Goal: Task Accomplishment & Management: Use online tool/utility

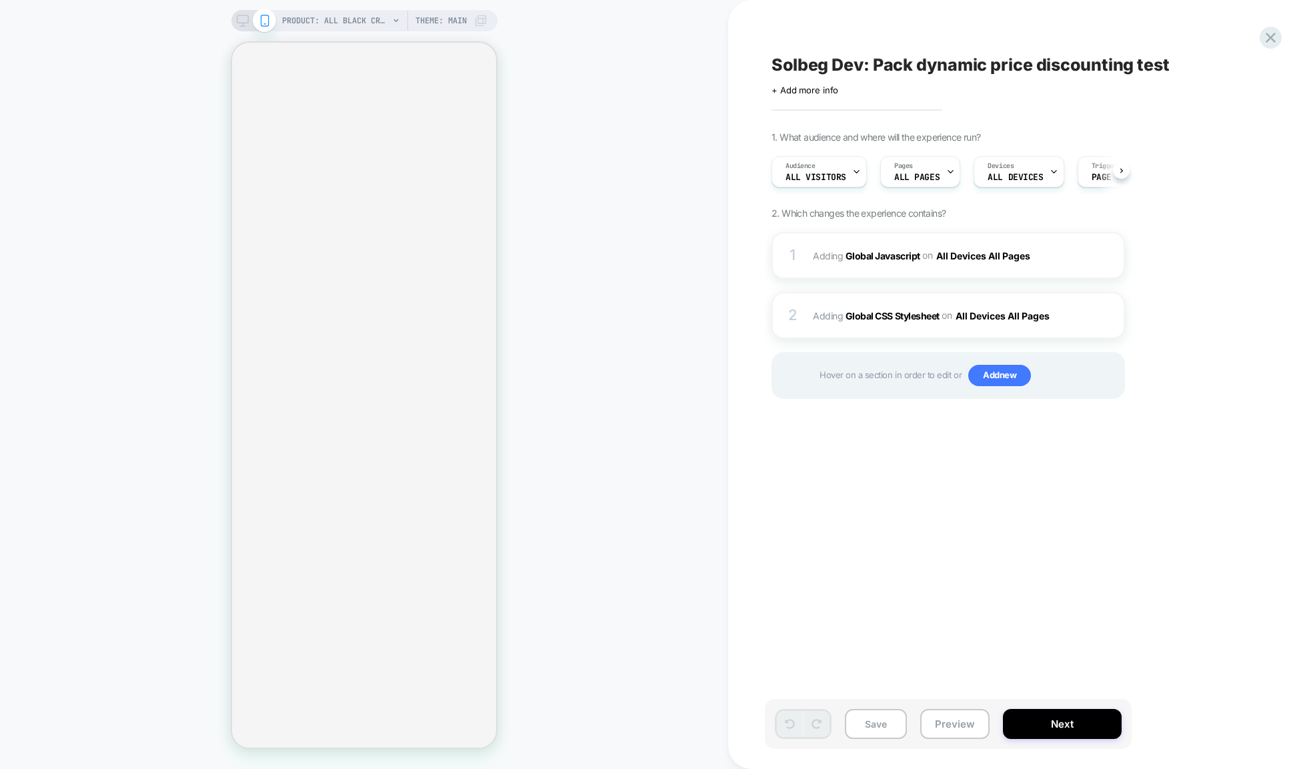
scroll to position [0, 1]
drag, startPoint x: 767, startPoint y: 63, endPoint x: 1113, endPoint y: 83, distance: 347.2
click at [1113, 83] on div "Solbeg Dev: Pack dynamic price discounting test Click to edit experience detail…" at bounding box center [1015, 384] width 500 height 742
click at [1272, 34] on icon at bounding box center [1270, 38] width 18 height 18
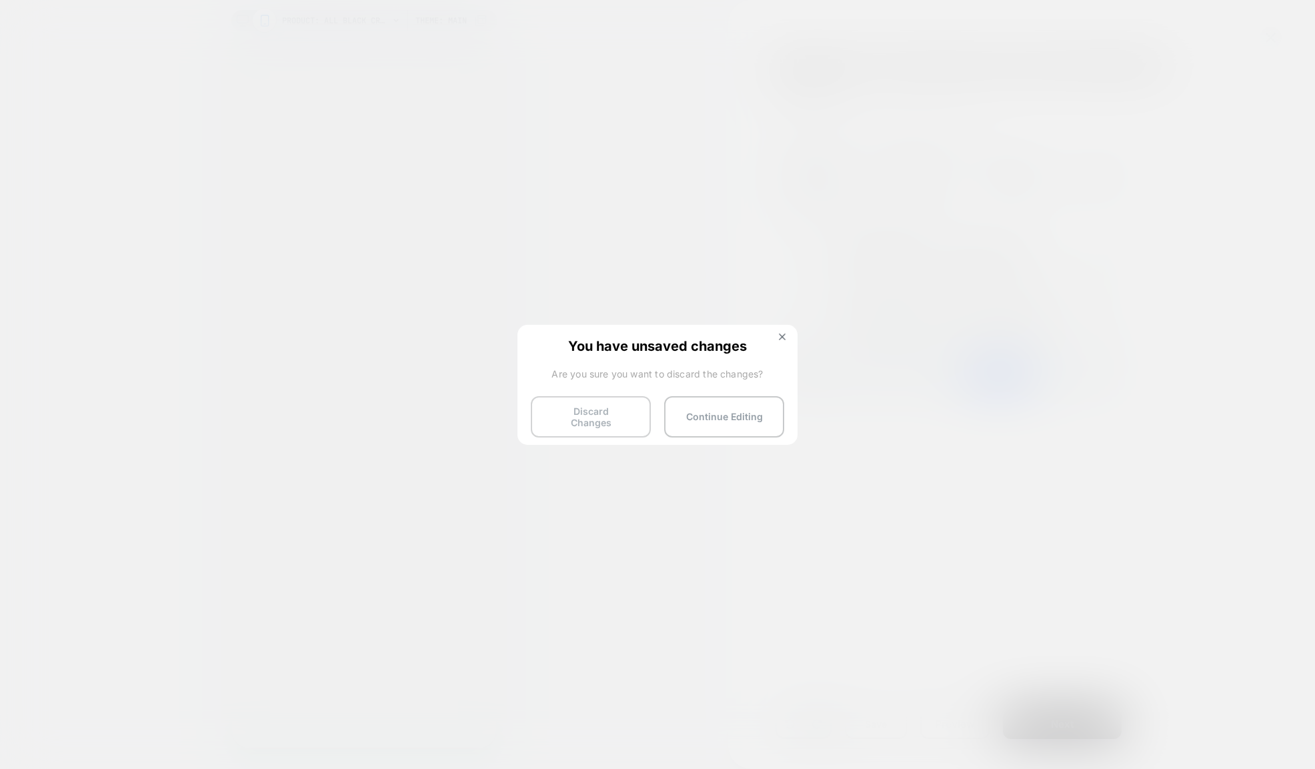
click at [622, 422] on button "Discard Changes" at bounding box center [591, 416] width 120 height 41
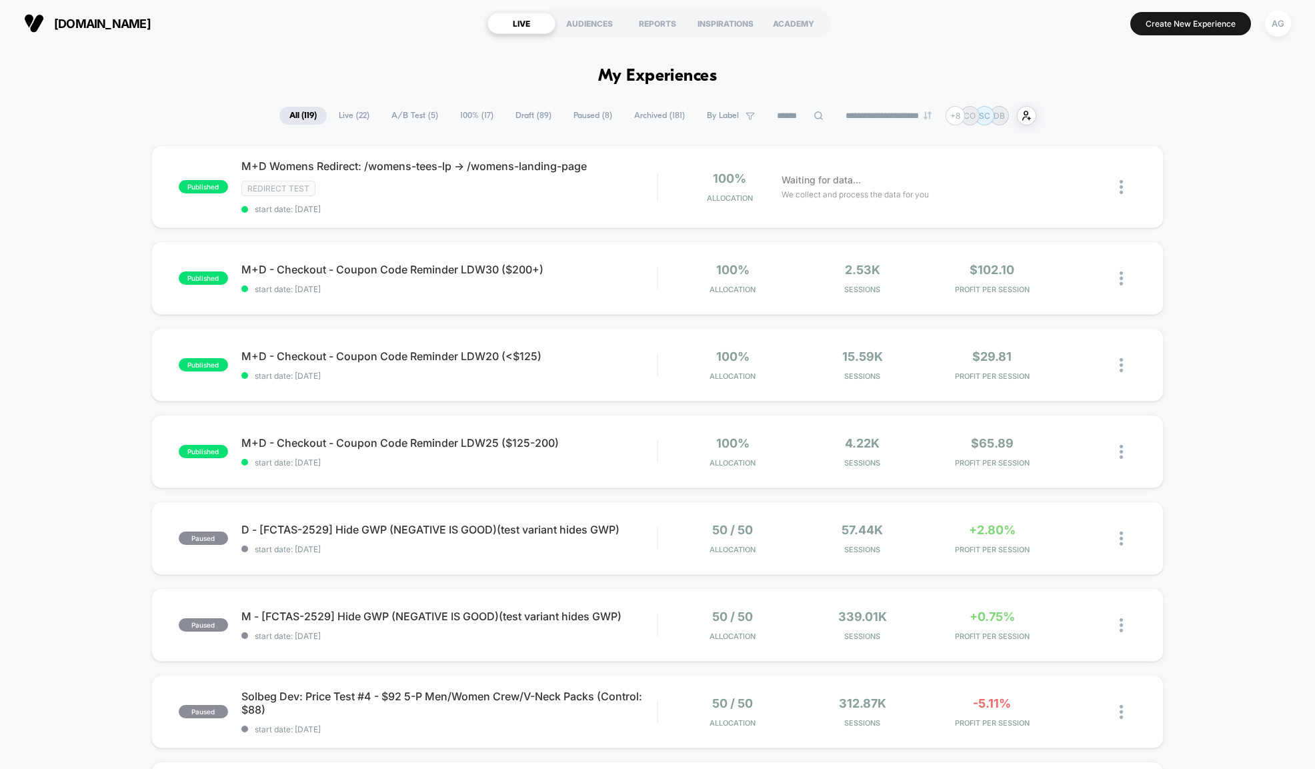
click at [401, 124] on span "A/B Test ( 5 )" at bounding box center [414, 116] width 67 height 18
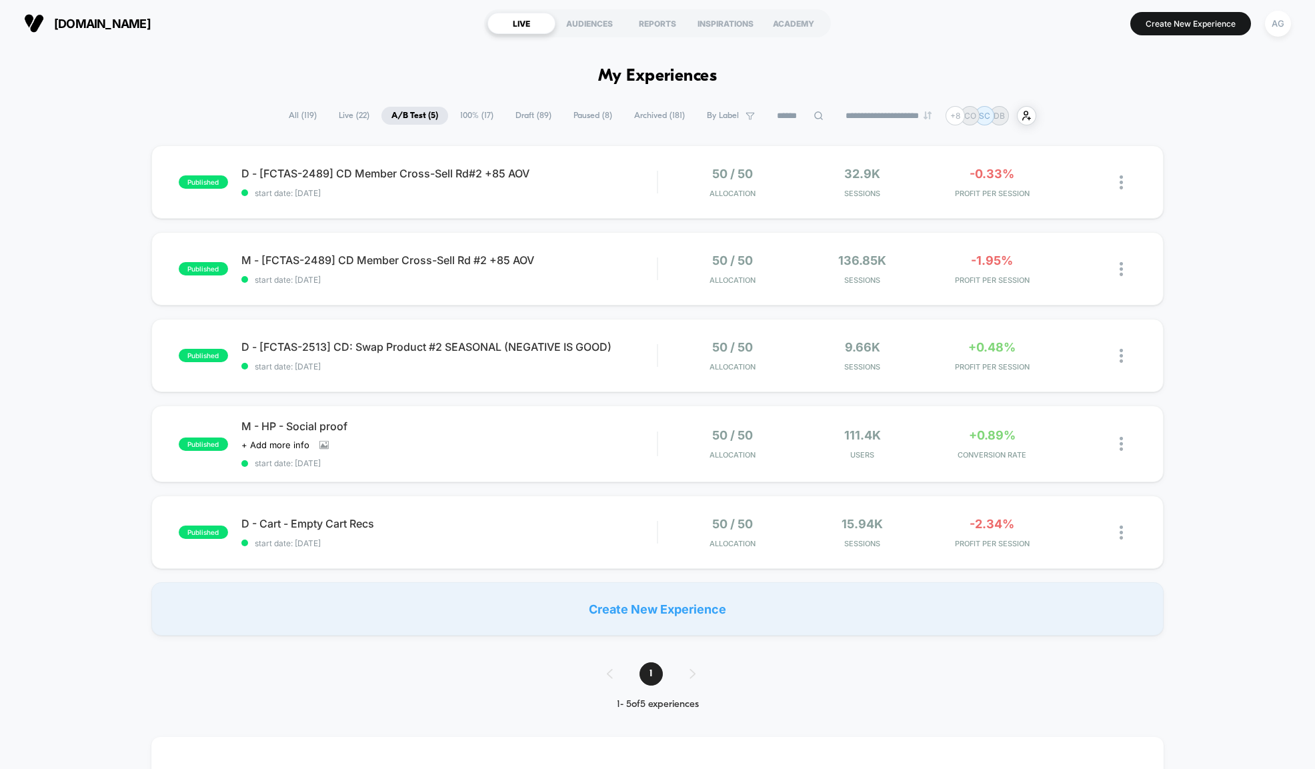
click at [289, 113] on span "All ( 119 )" at bounding box center [303, 116] width 48 height 18
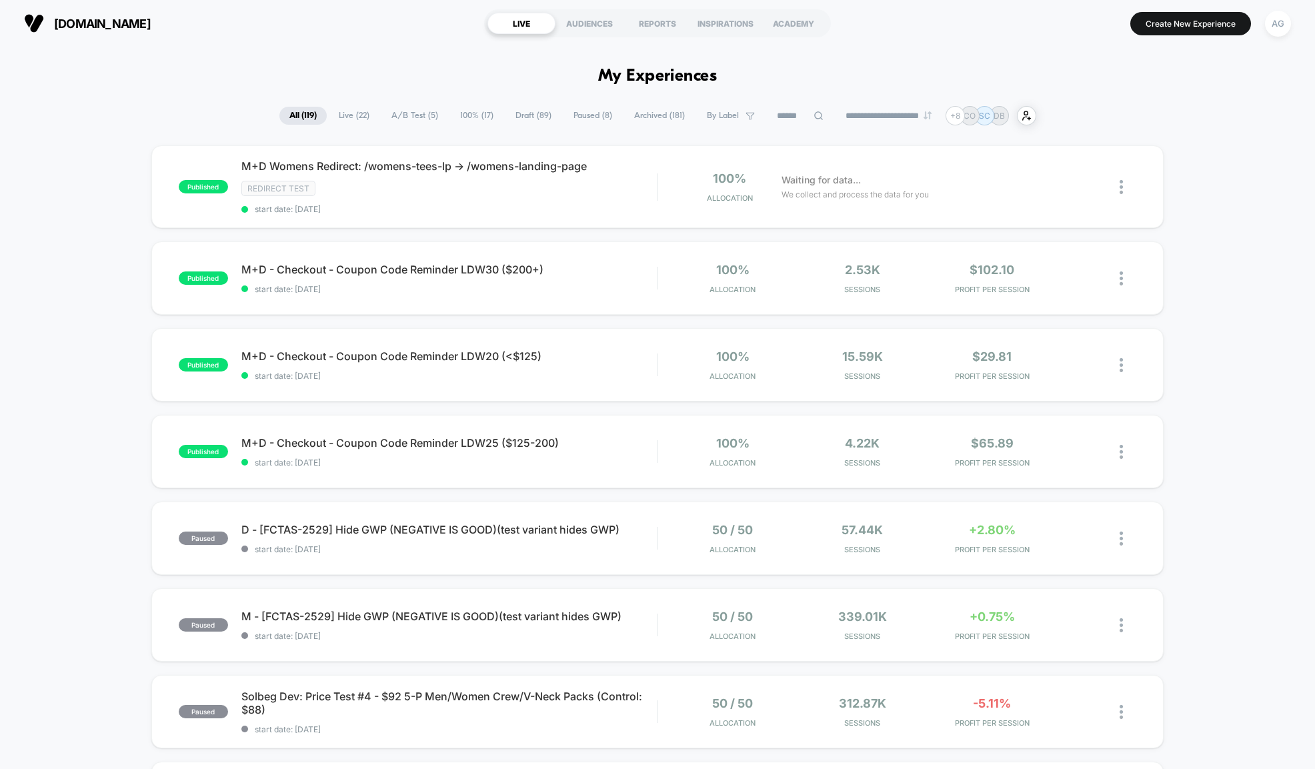
click at [802, 115] on input at bounding box center [800, 116] width 67 height 16
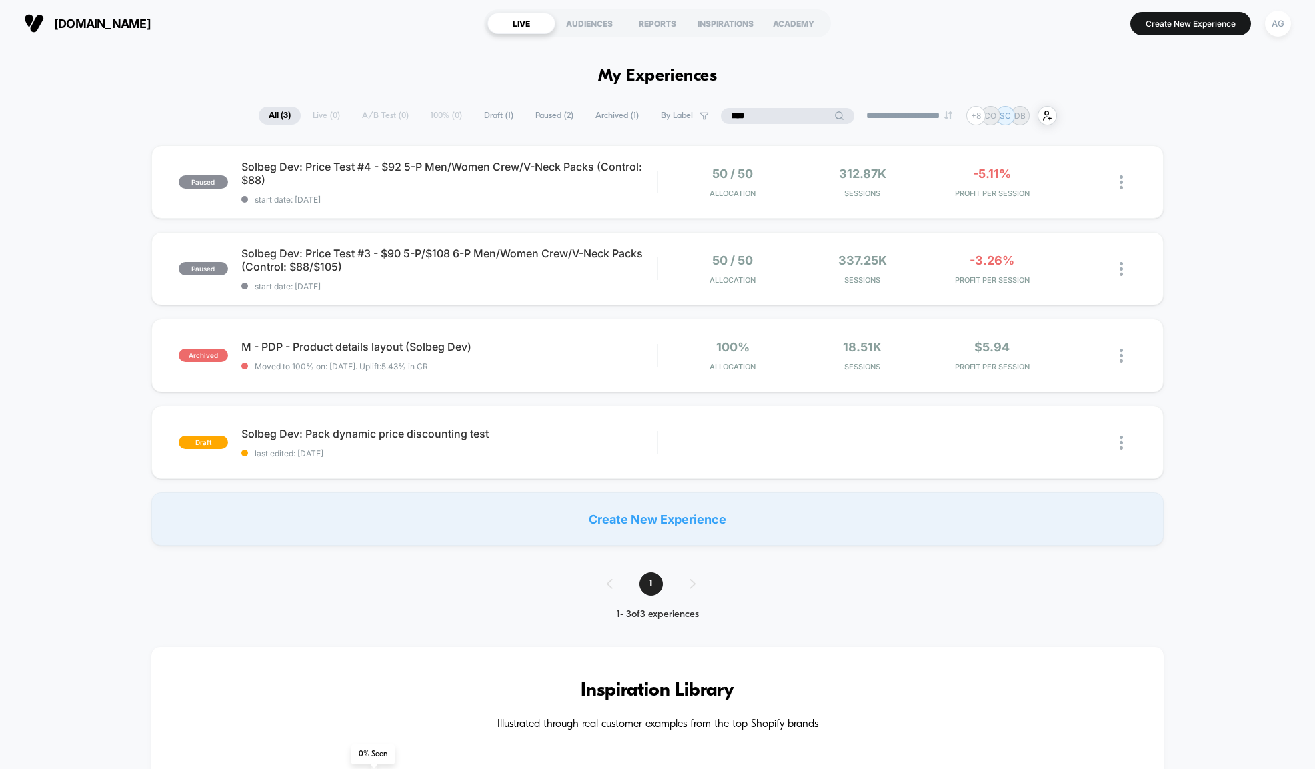
type input "****"
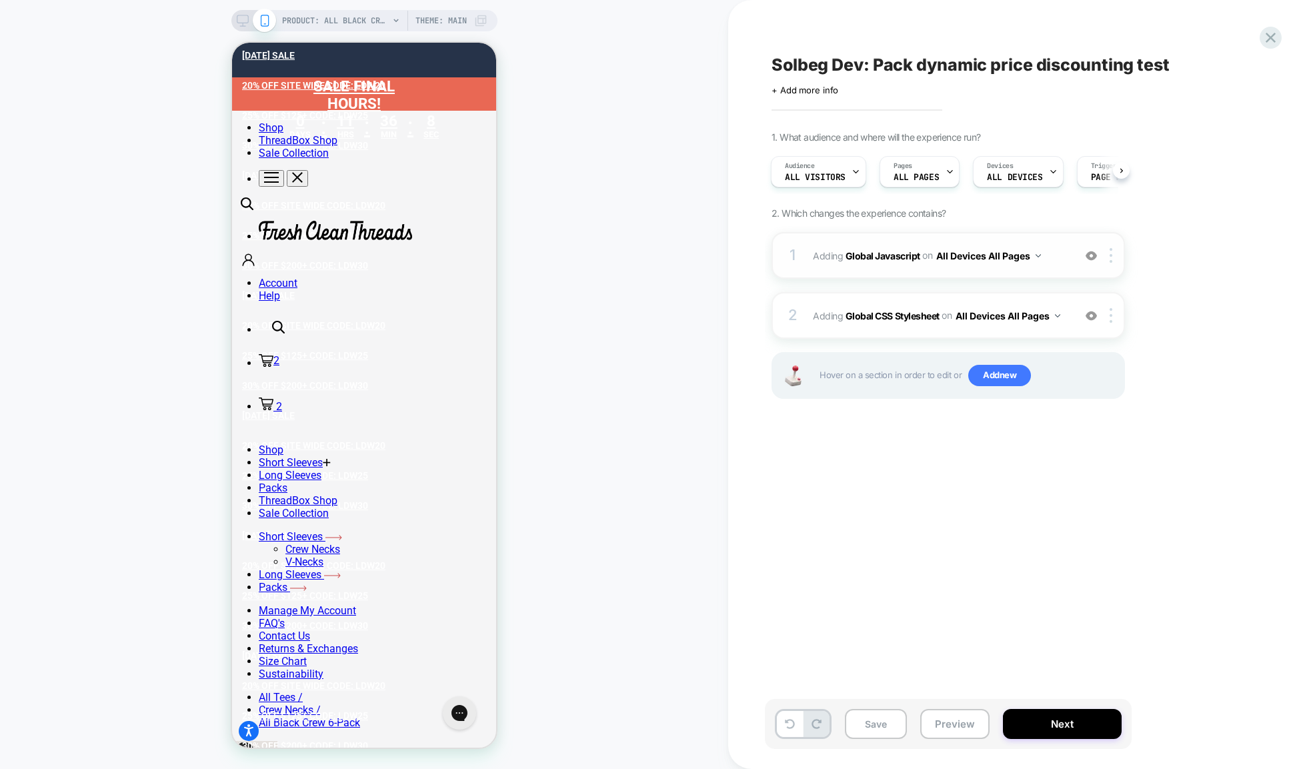
click at [1032, 265] on button "All Devices All Pages" at bounding box center [988, 255] width 105 height 19
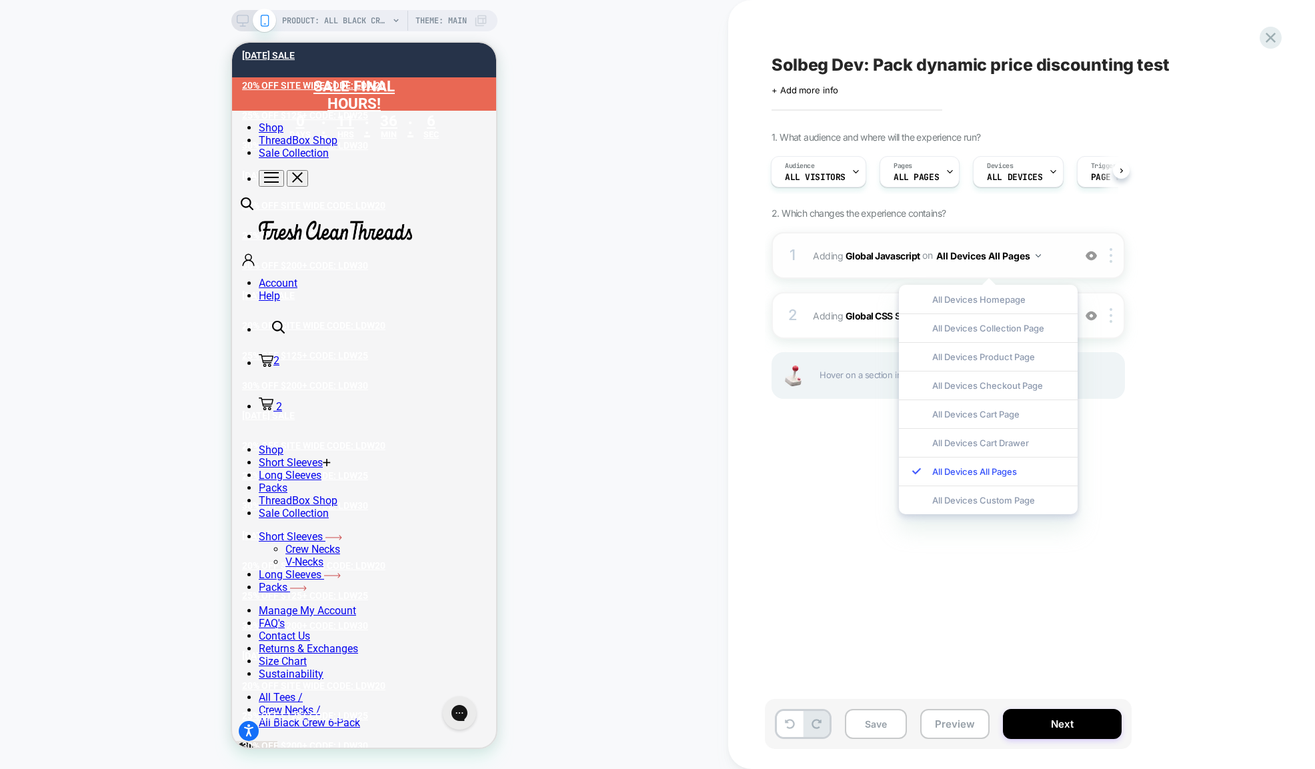
click at [873, 265] on span "Adding Global Javascript on All Devices All Pages" at bounding box center [940, 255] width 254 height 19
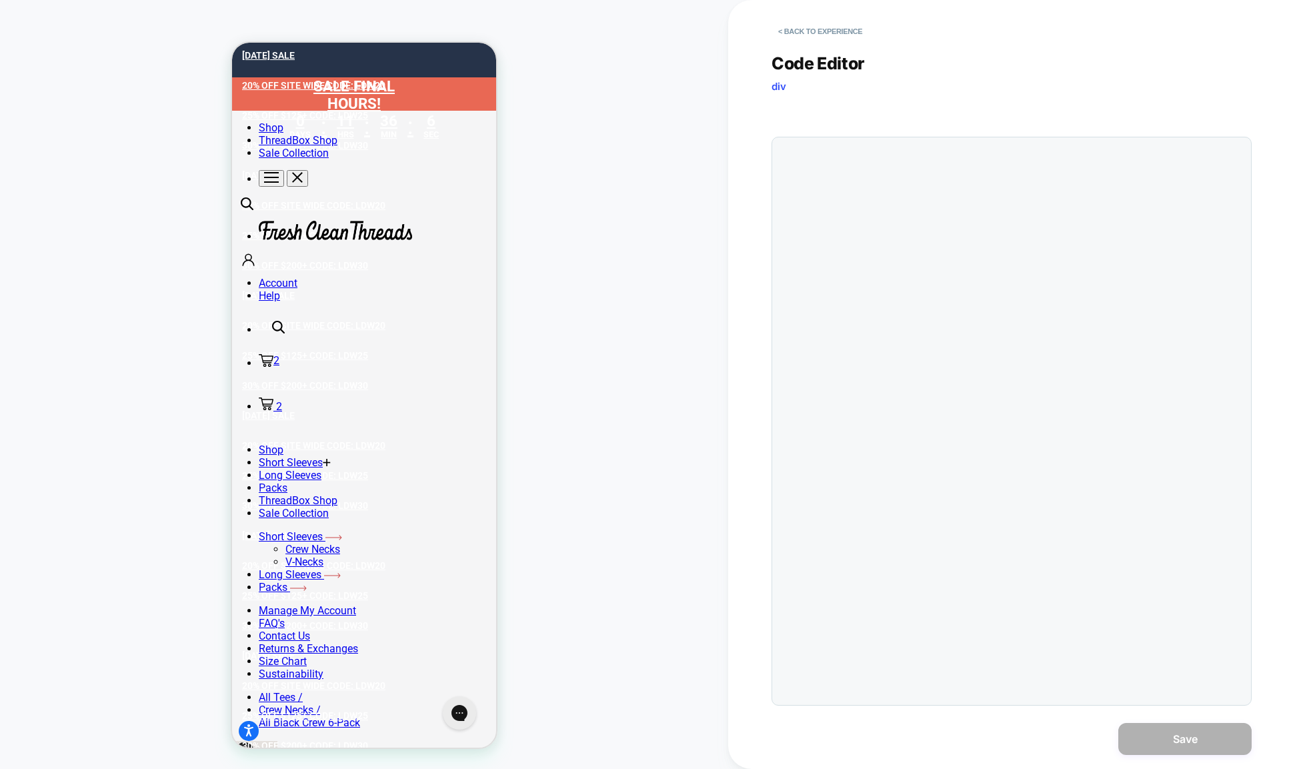
click at [871, 271] on div at bounding box center [1011, 421] width 480 height 569
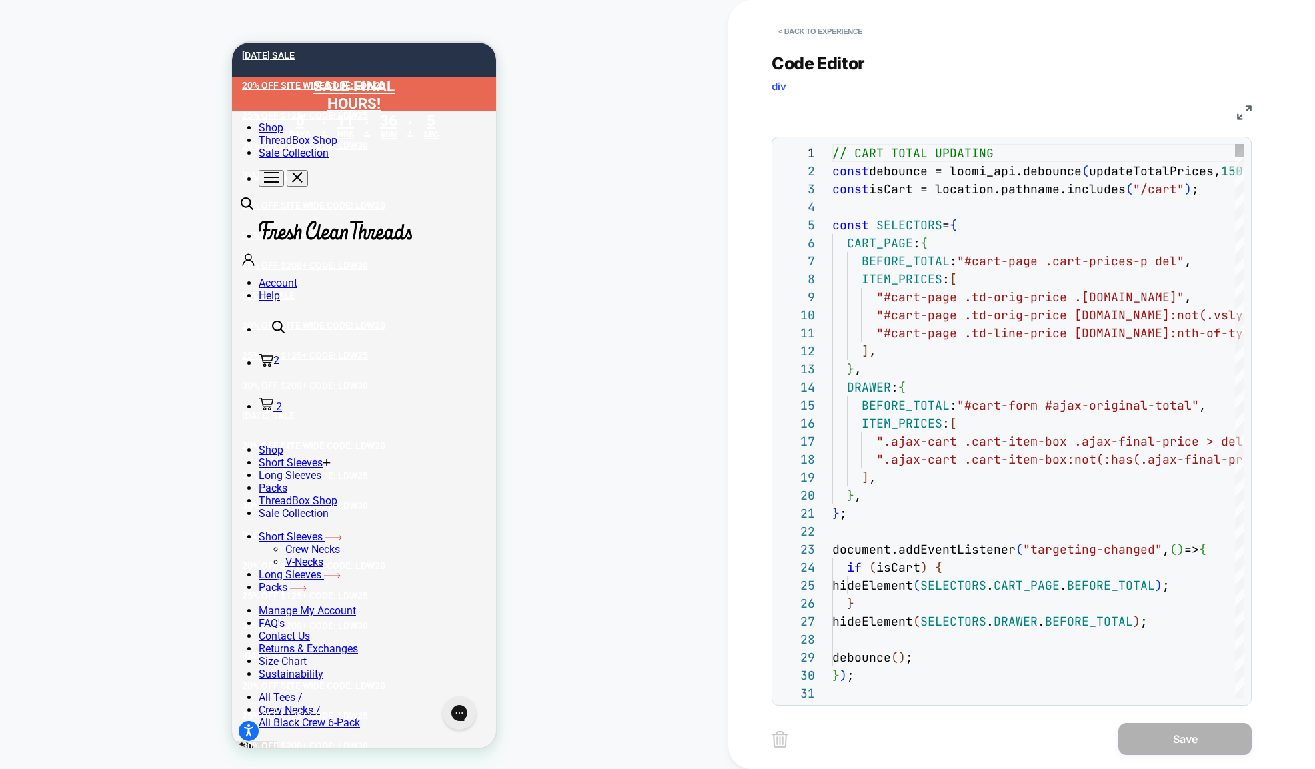
scroll to position [180, 0]
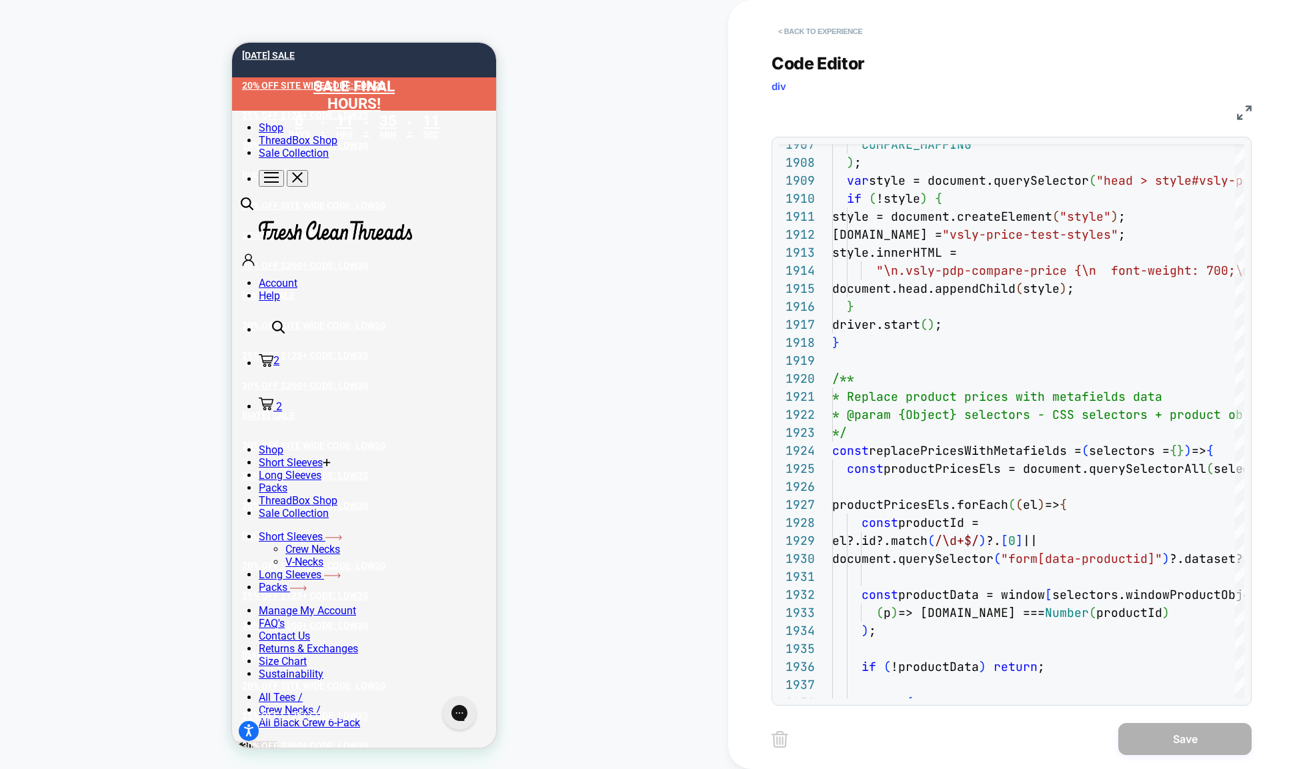
click at [789, 26] on button "< Back to experience" at bounding box center [819, 31] width 97 height 21
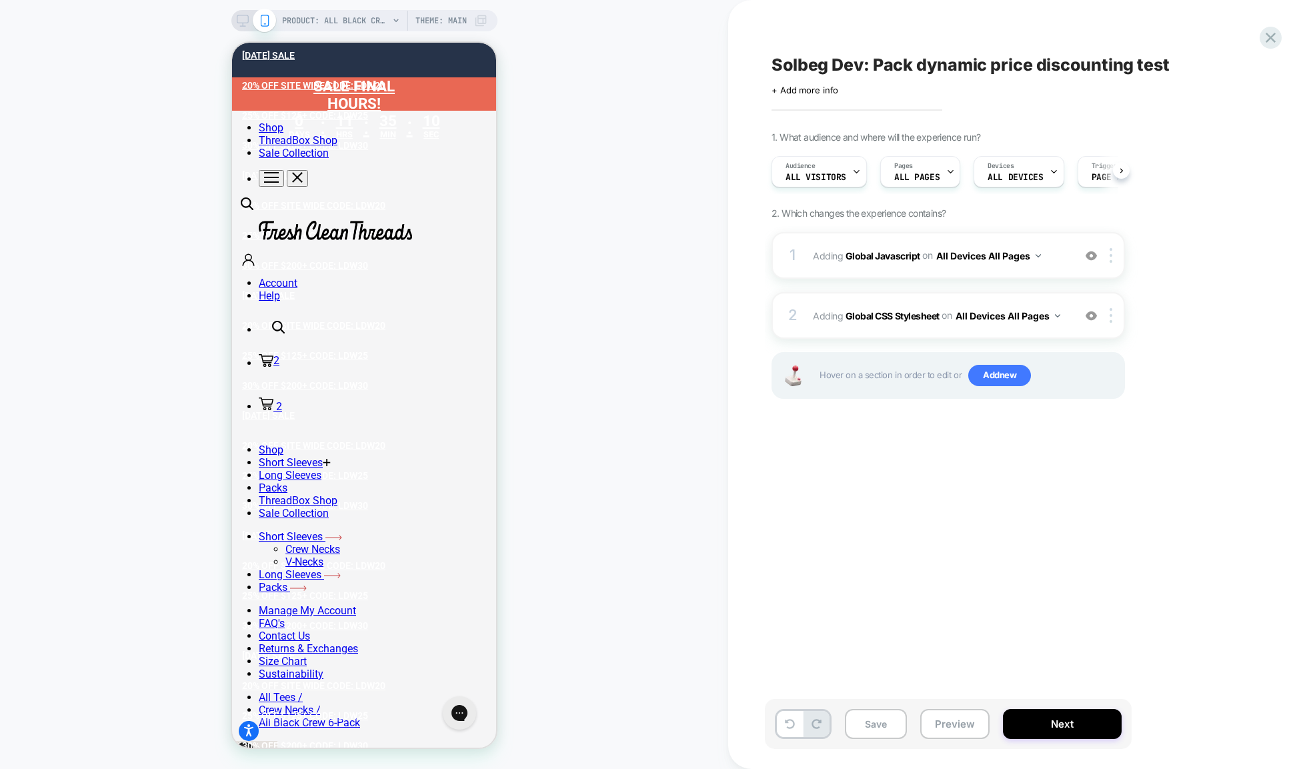
scroll to position [0, 1]
click at [893, 321] on b "Global CSS Stylesheet" at bounding box center [892, 314] width 94 height 11
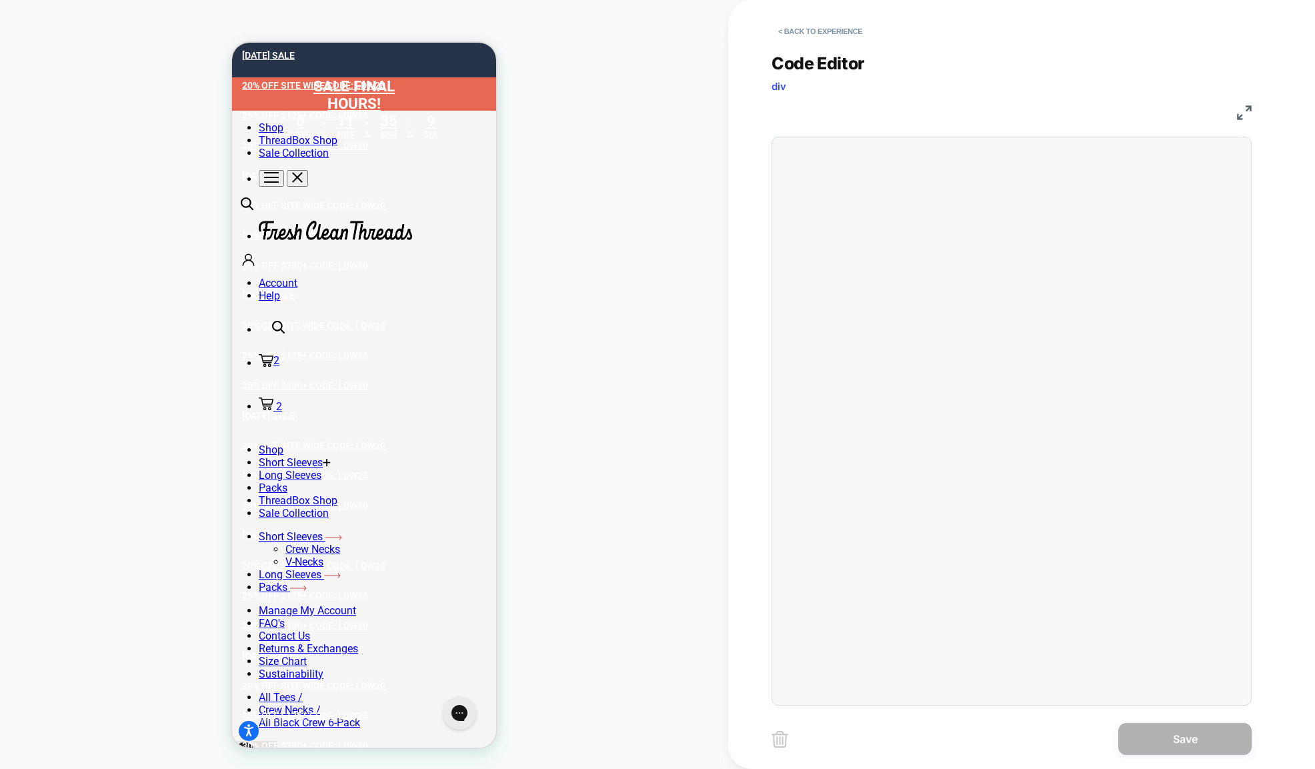
scroll to position [72, 0]
click at [817, 31] on button "< Back to experience" at bounding box center [819, 31] width 97 height 21
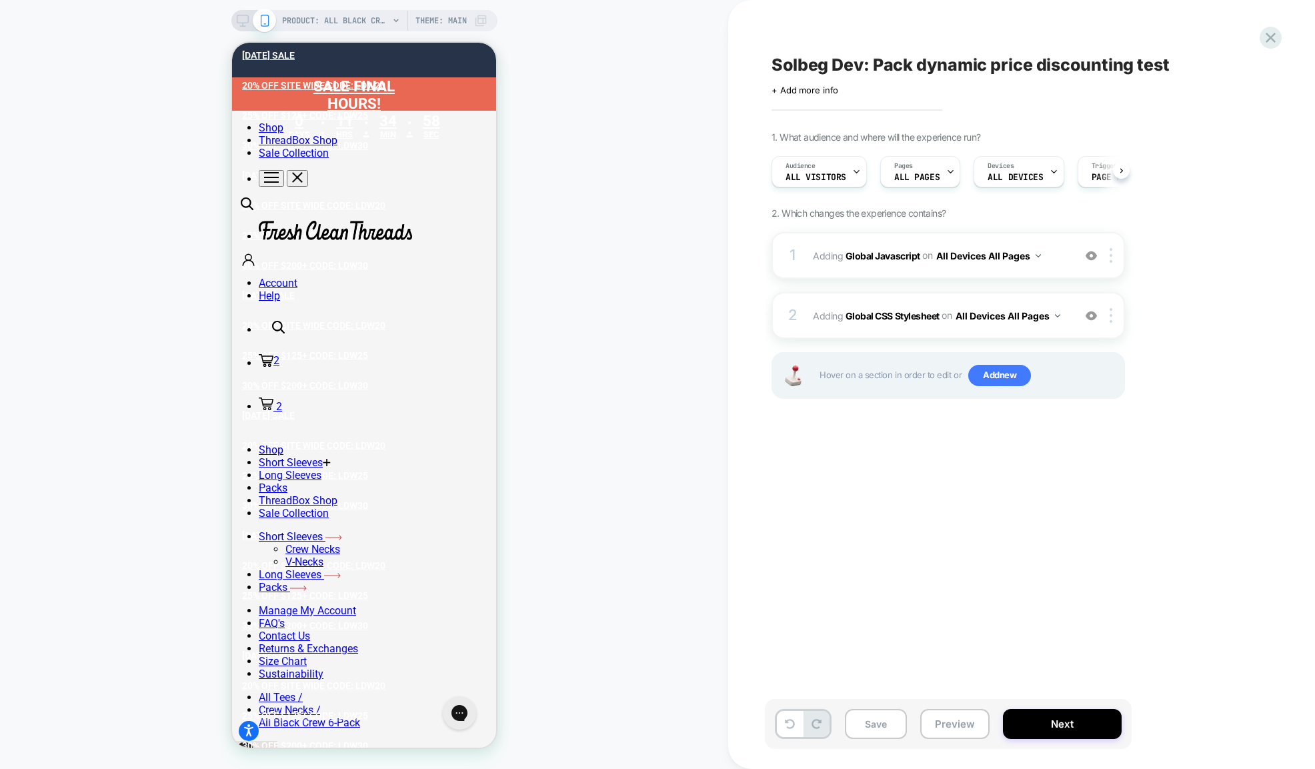
scroll to position [0, 1]
click at [1092, 261] on img at bounding box center [1090, 255] width 11 height 11
click at [854, 259] on span "Adding Global Javascript on All Devices All Pages" at bounding box center [940, 255] width 254 height 19
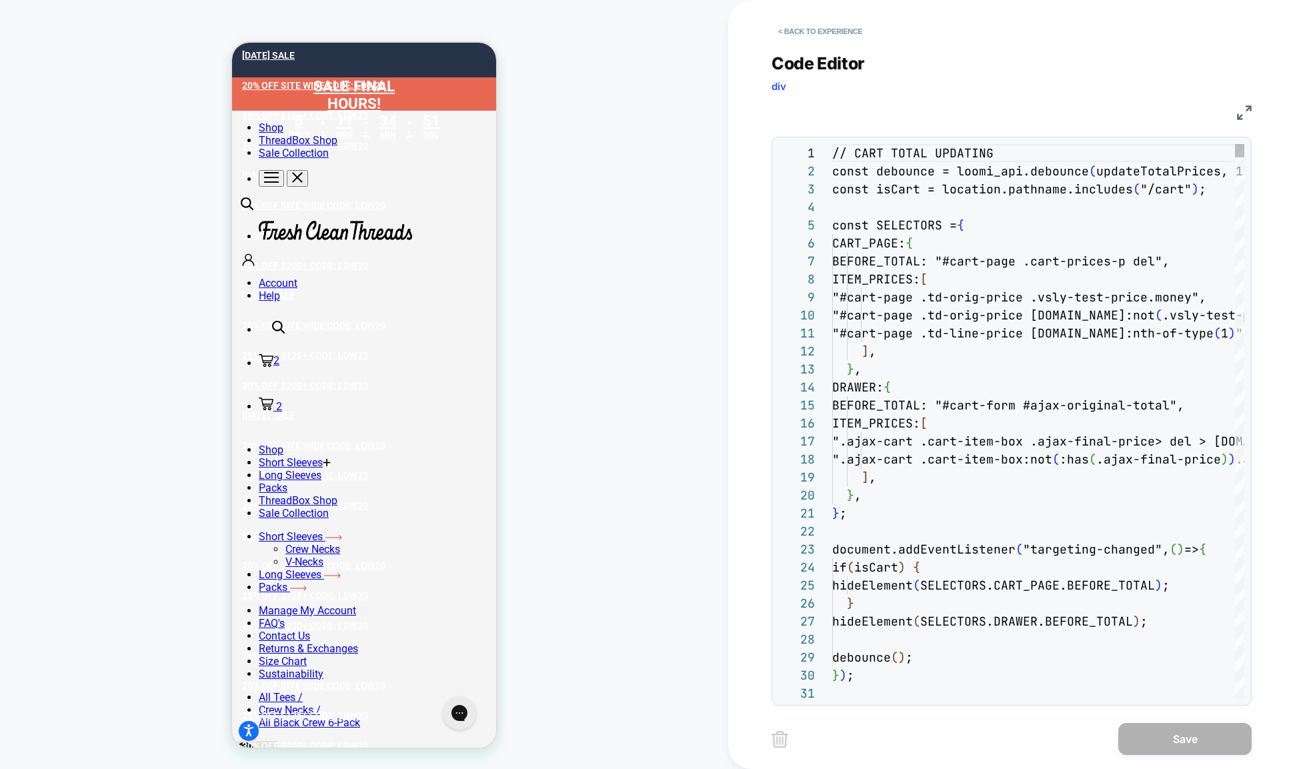
scroll to position [180, 0]
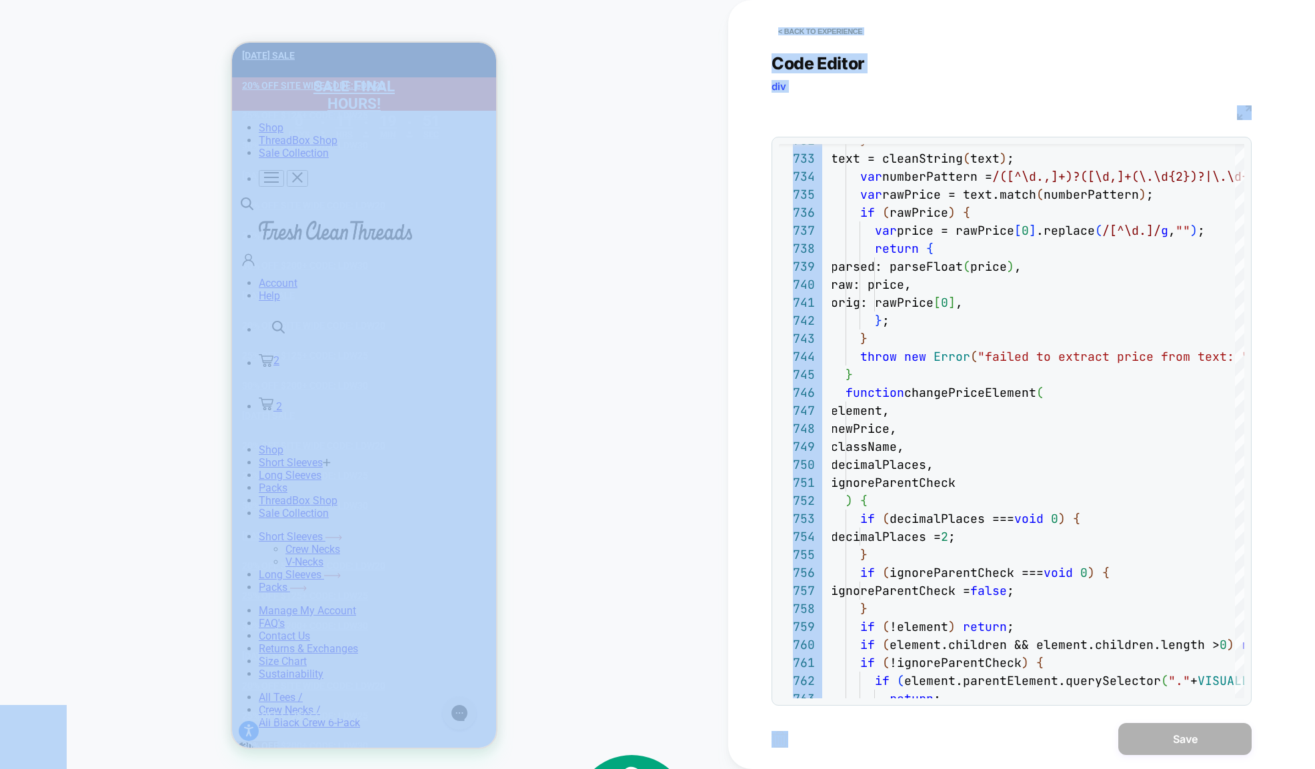
type textarea "**********"
click at [1082, 17] on div "< Back to experience" at bounding box center [1064, 20] width 587 height 40
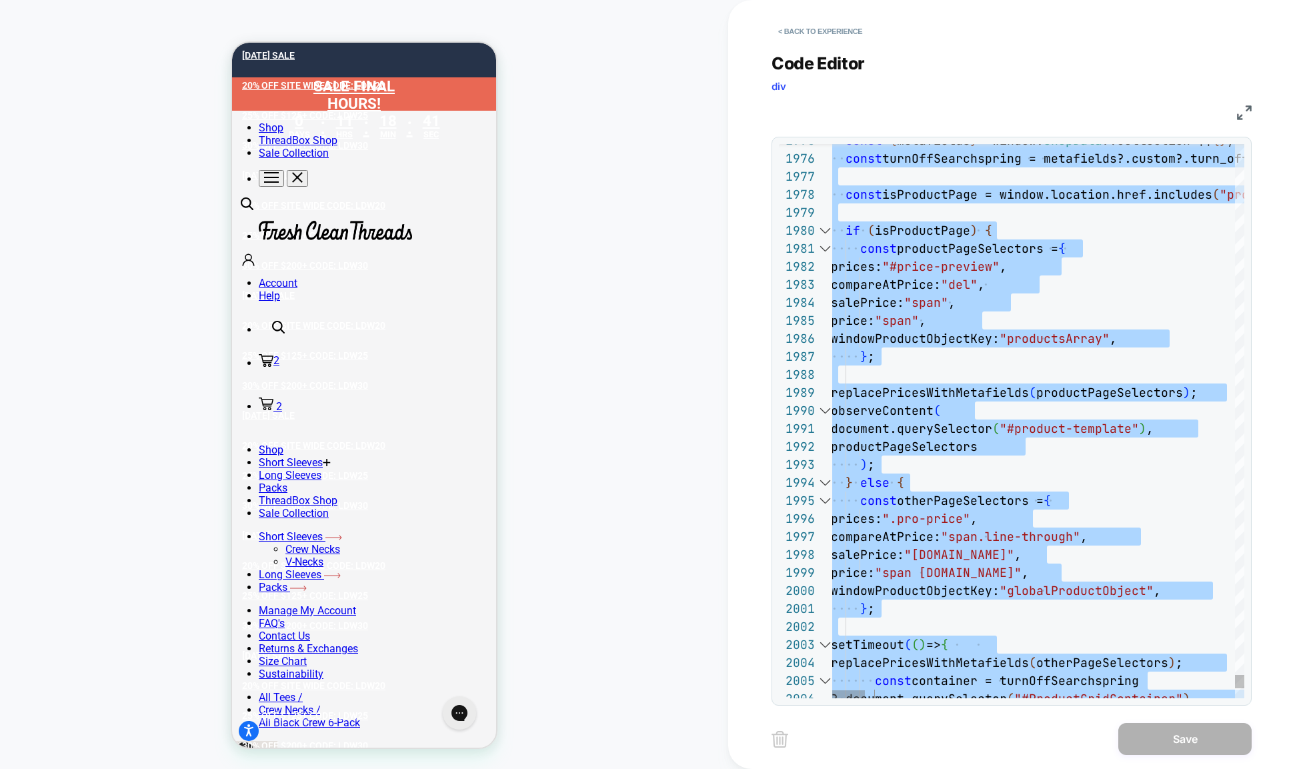
type textarea "**********"
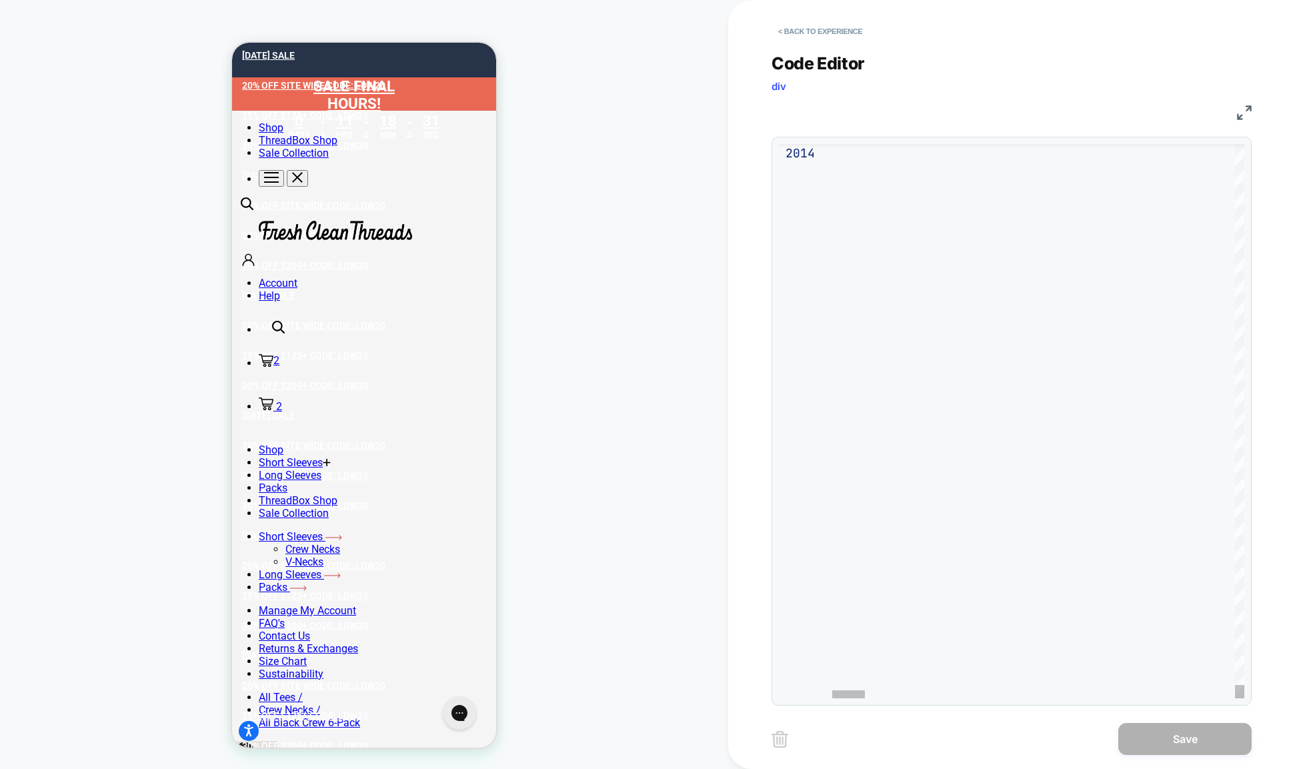
drag, startPoint x: 803, startPoint y: 155, endPoint x: 1082, endPoint y: 177, distance: 280.2
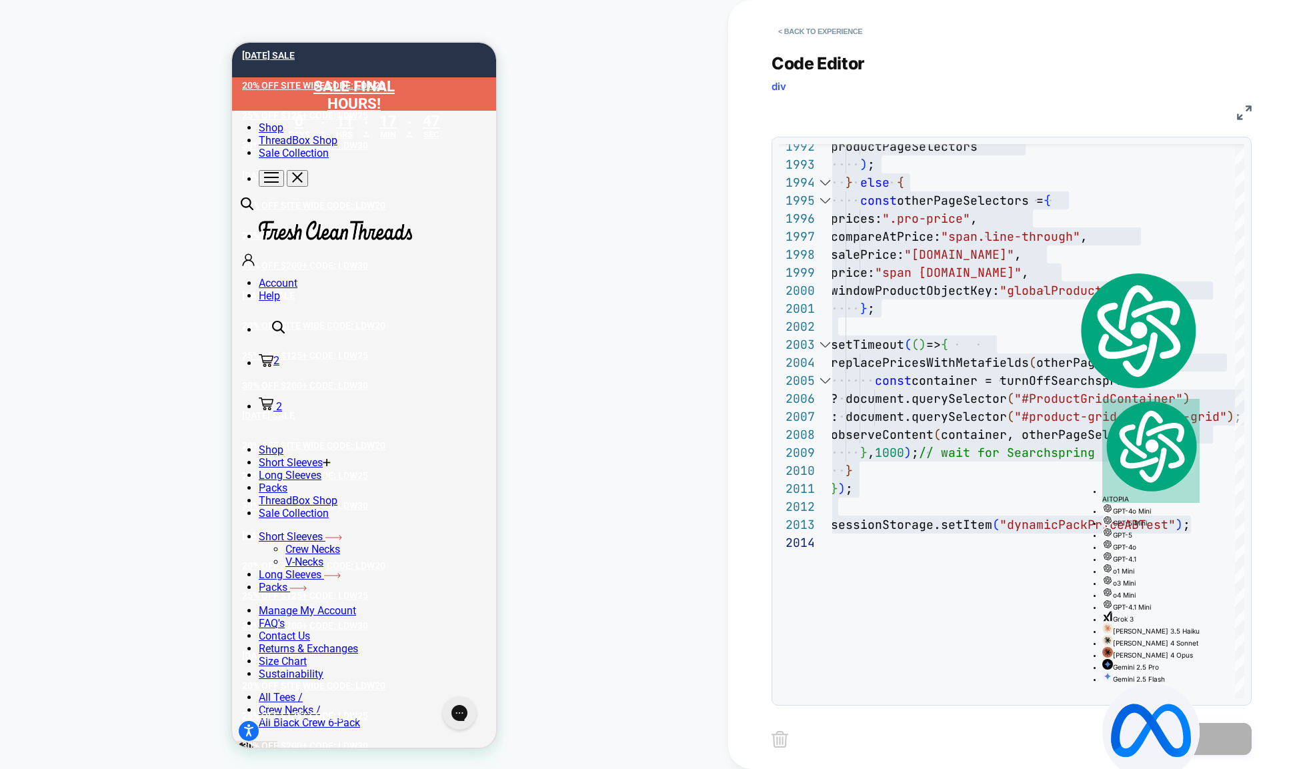
click at [1133, 52] on div "Code Editor div JS 2014 2013 2012 2011 2007 2008 2009 2010 2002 2003 2004 2005 …" at bounding box center [1011, 371] width 480 height 669
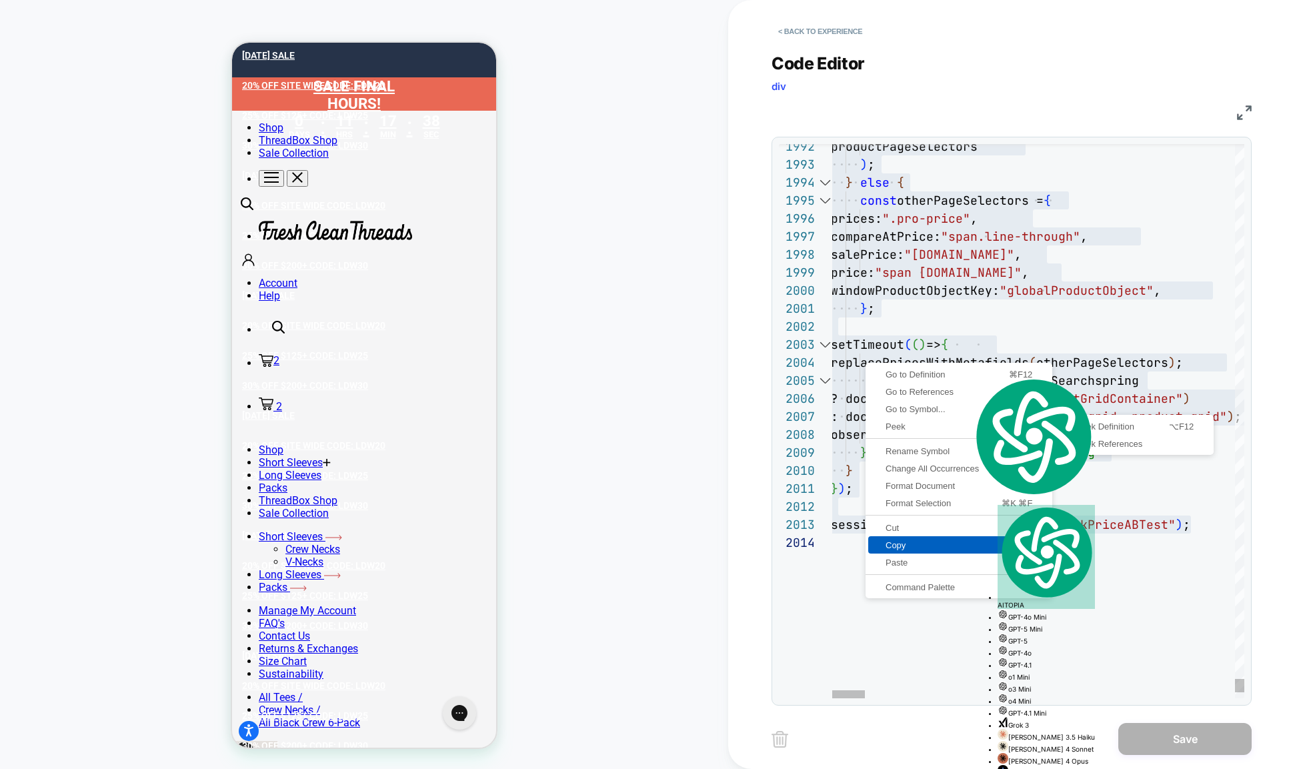
click at [905, 542] on span "Copy" at bounding box center [958, 545] width 181 height 9
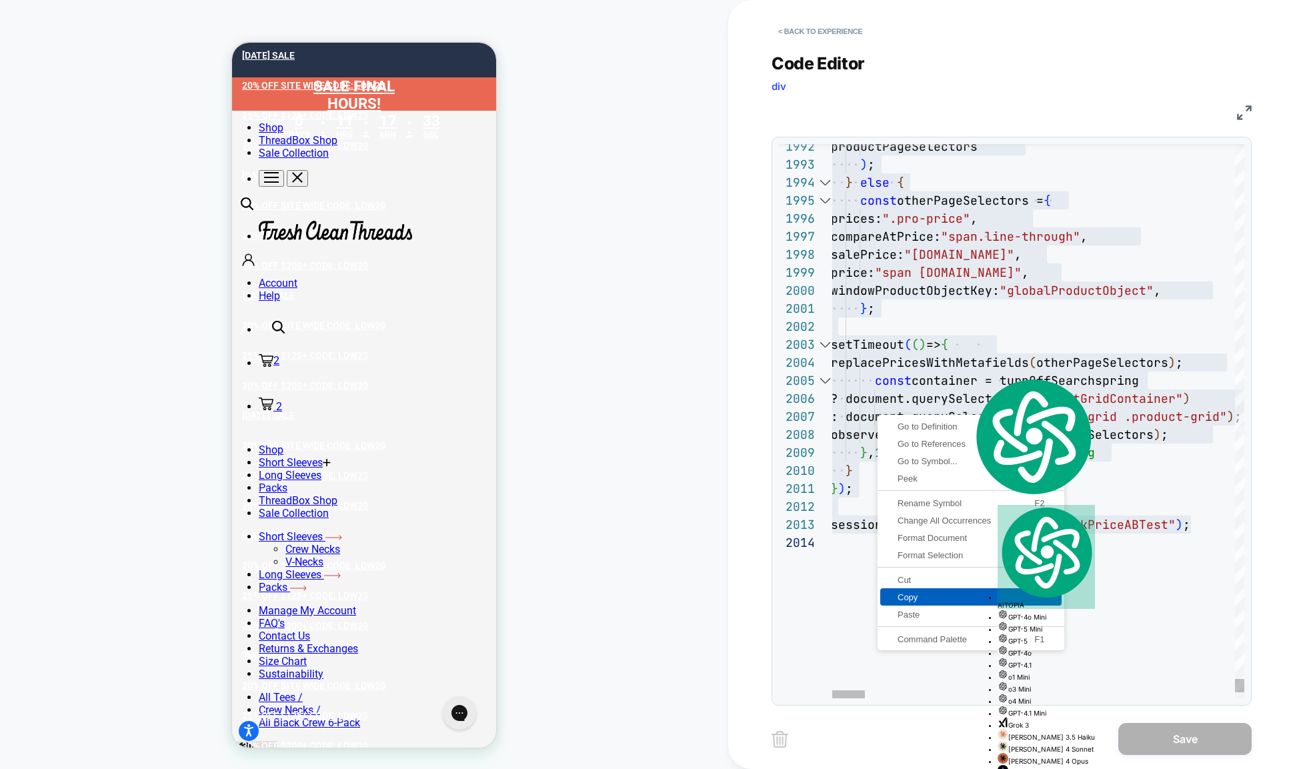
click at [903, 588] on link "Copy" at bounding box center [970, 596] width 181 height 17
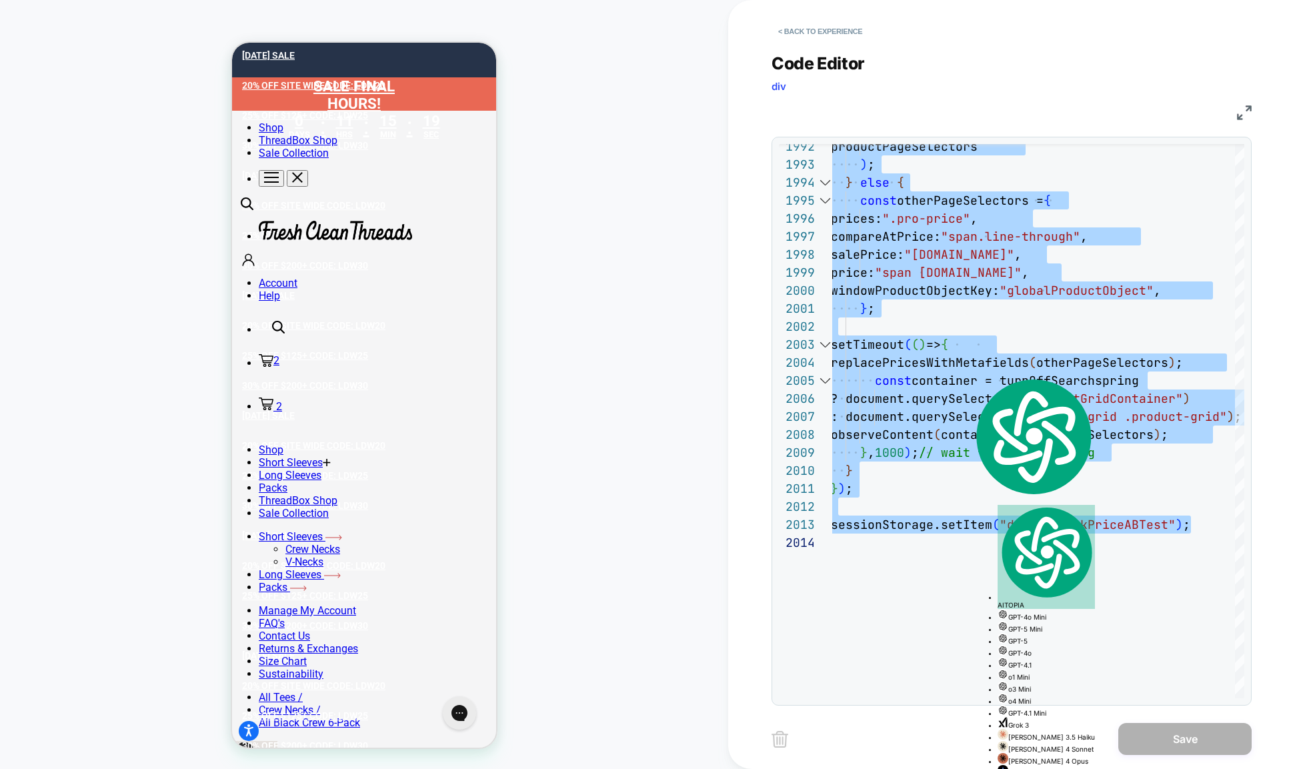
click at [1070, 45] on div "Code Editor div JS 2014 2013 2012 2011 2007 2008 2009 2010 2002 2003 2004 2005 …" at bounding box center [1011, 371] width 480 height 669
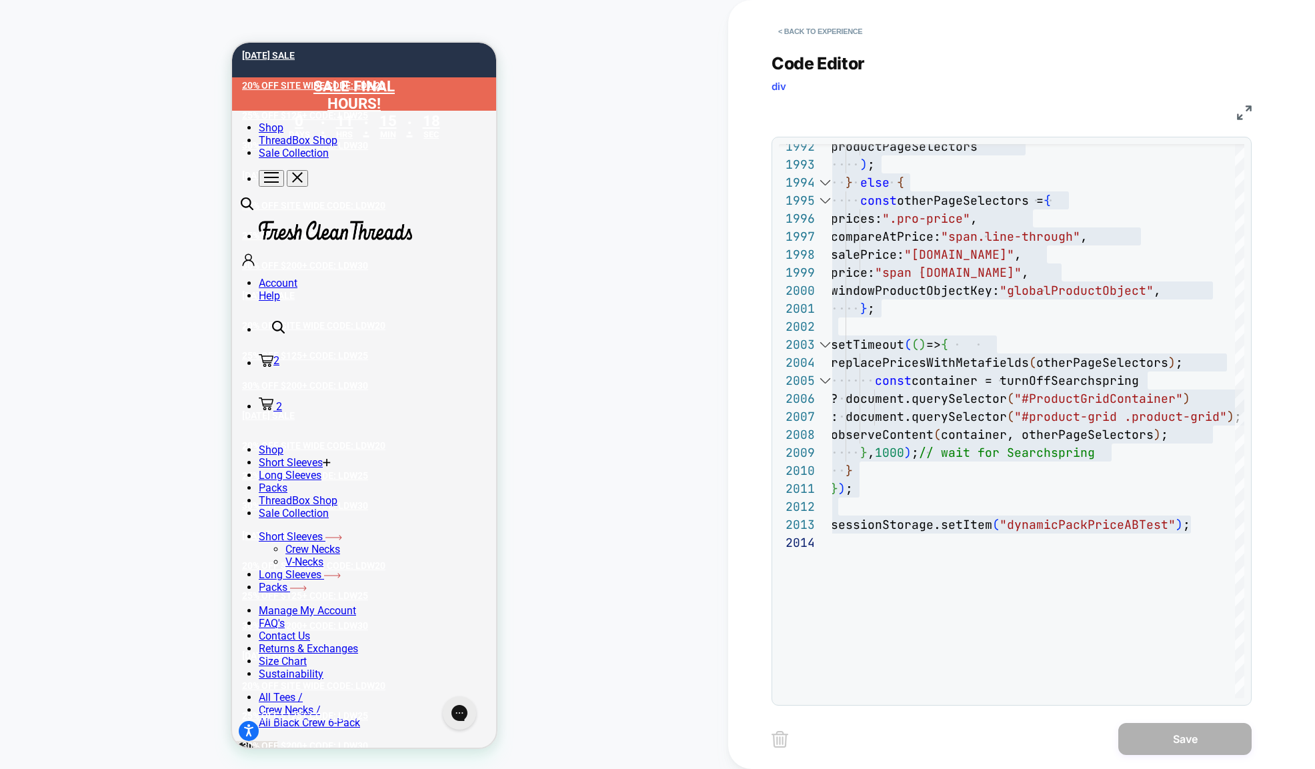
click at [1046, 53] on div "Code Editor div" at bounding box center [1011, 76] width 480 height 46
click at [1271, 493] on div "< Back to experience Code Editor div JS 2014 2013 2012 2011 2007 2008 2009 2010…" at bounding box center [1021, 384] width 587 height 769
